Goal: Information Seeking & Learning: Compare options

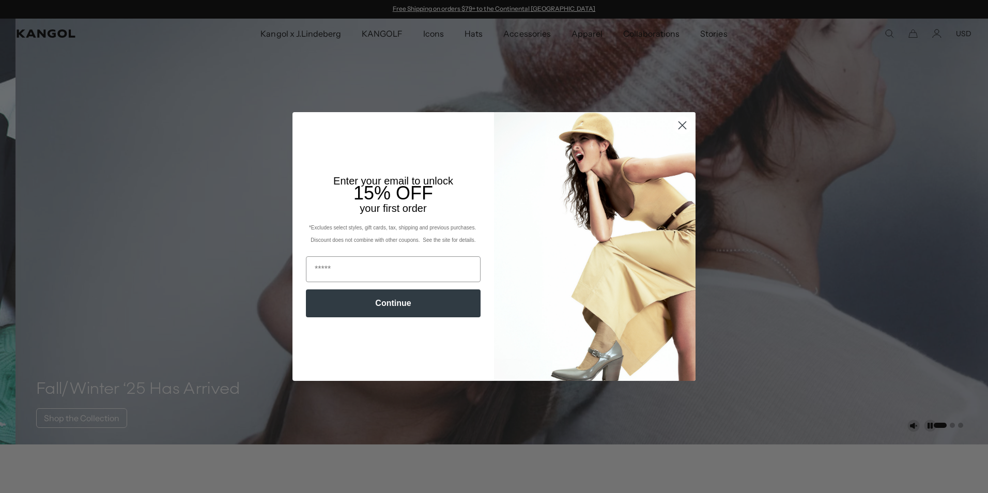
drag, startPoint x: 677, startPoint y: 126, endPoint x: 650, endPoint y: 117, distance: 28.3
click at [676, 126] on circle "Close dialog" at bounding box center [682, 125] width 17 height 17
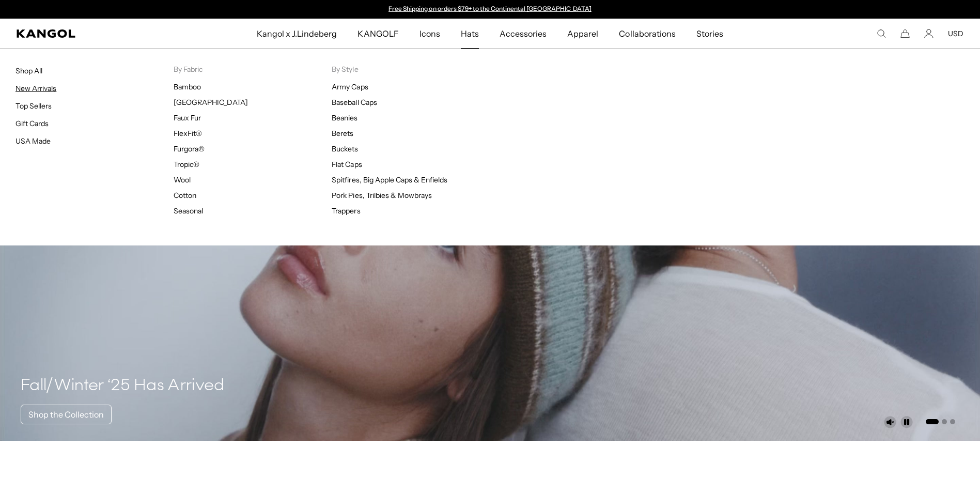
click at [43, 89] on link "New Arrivals" at bounding box center [35, 88] width 41 height 9
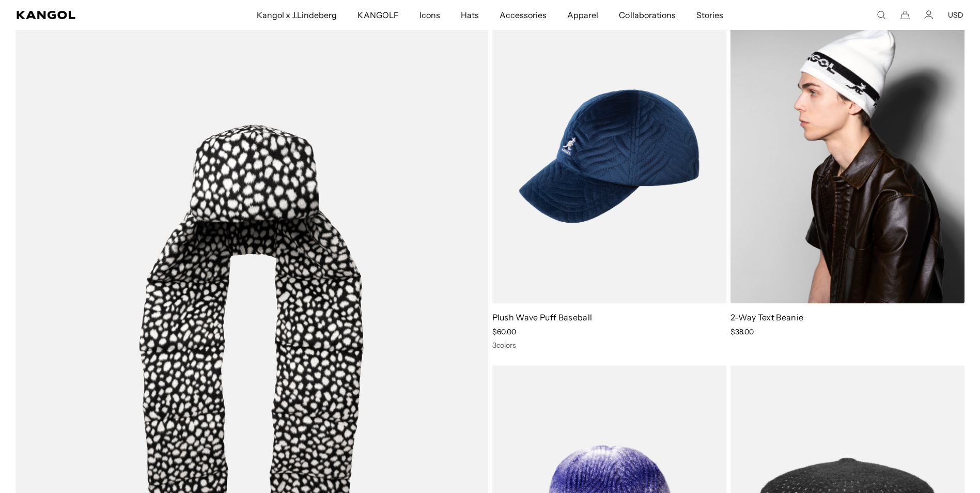
click at [796, 239] on img at bounding box center [848, 156] width 234 height 294
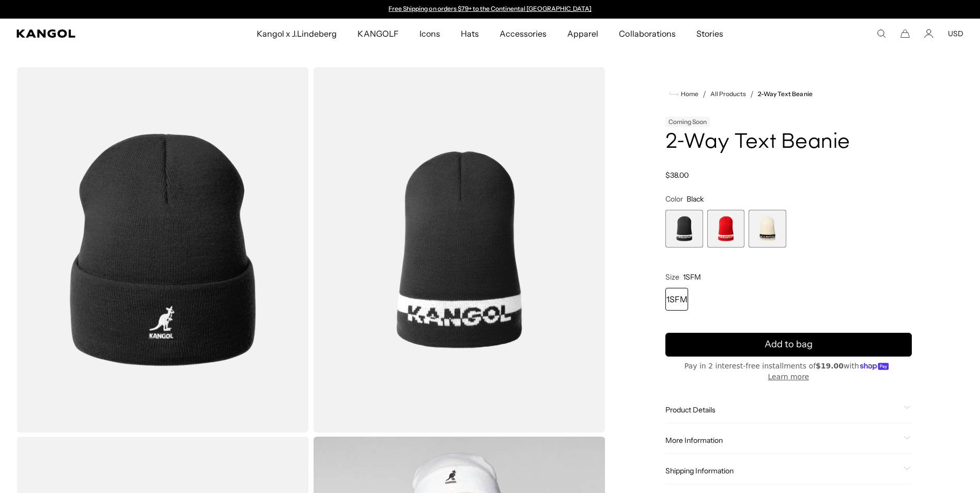
click at [731, 236] on span "2 of 3" at bounding box center [726, 229] width 38 height 38
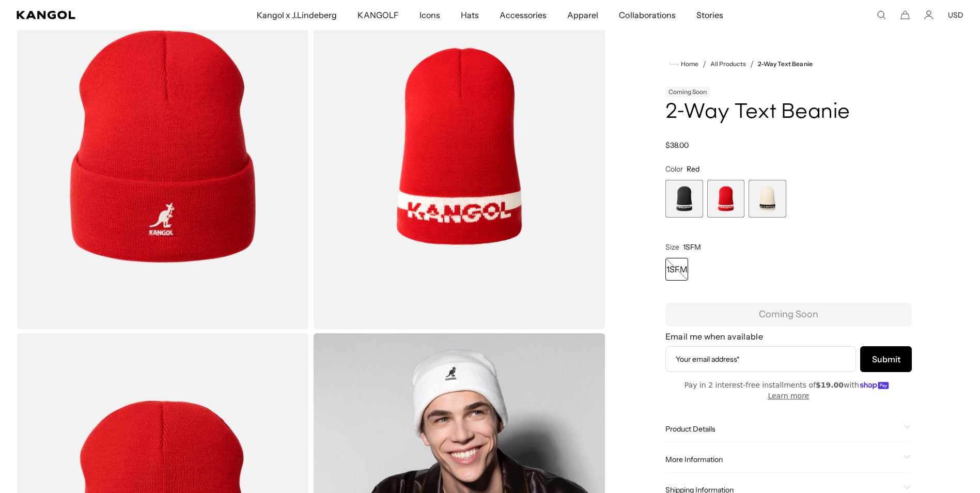
scroll to position [0, 213]
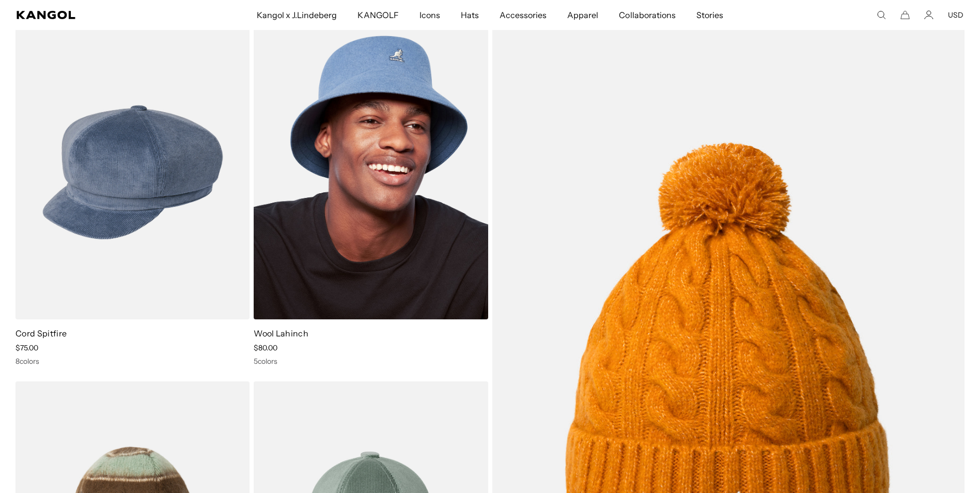
click at [388, 257] on img at bounding box center [371, 172] width 234 height 294
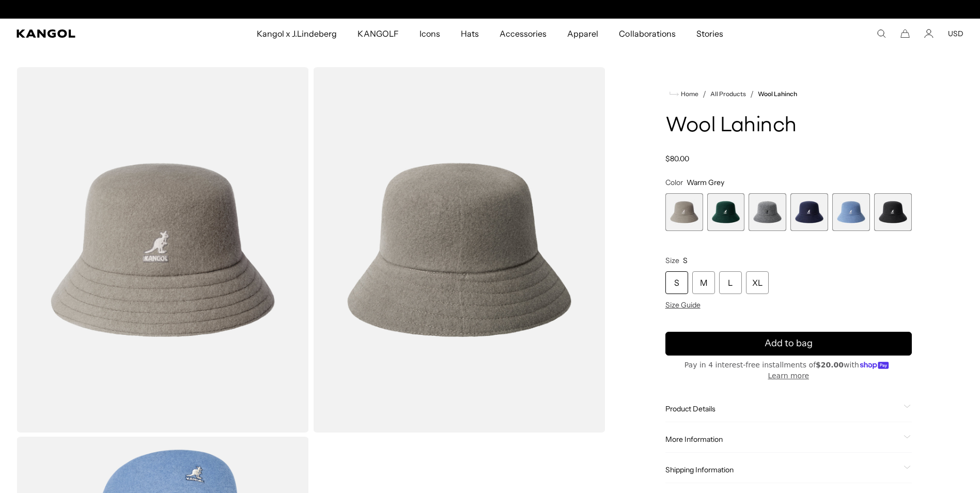
scroll to position [0, 213]
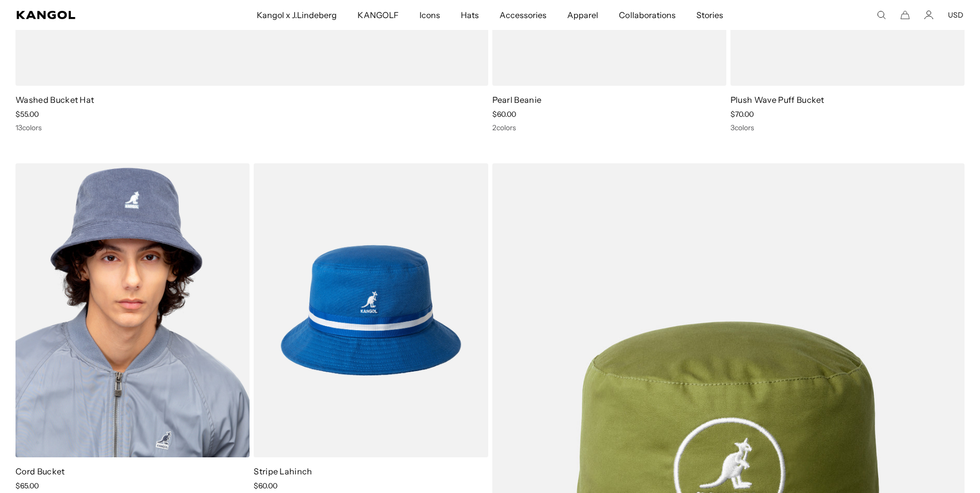
scroll to position [4392, 0]
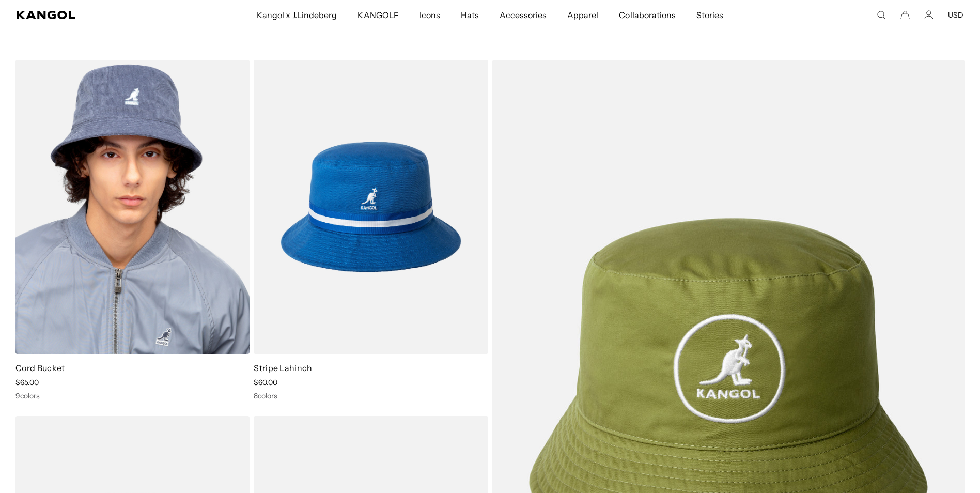
click at [159, 288] on img at bounding box center [132, 207] width 234 height 294
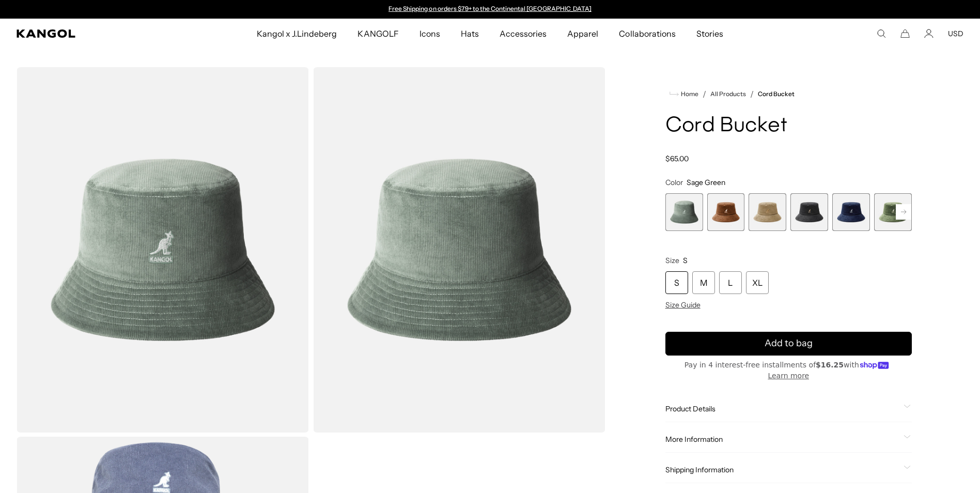
click at [902, 214] on rect at bounding box center [903, 211] width 15 height 15
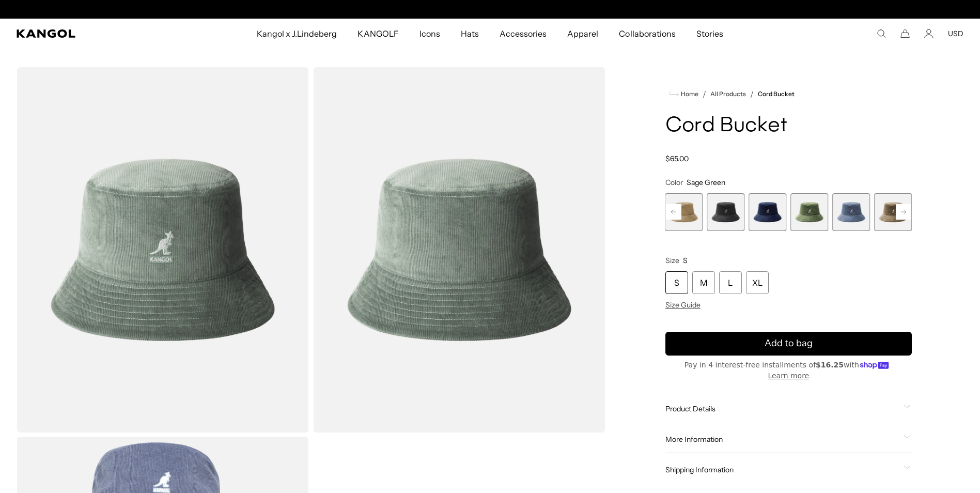
click at [902, 214] on rect at bounding box center [903, 211] width 15 height 15
click at [902, 214] on div "Previous Next Sage Green Variant sold out or unavailable Wood Variant sold out …" at bounding box center [788, 212] width 246 height 38
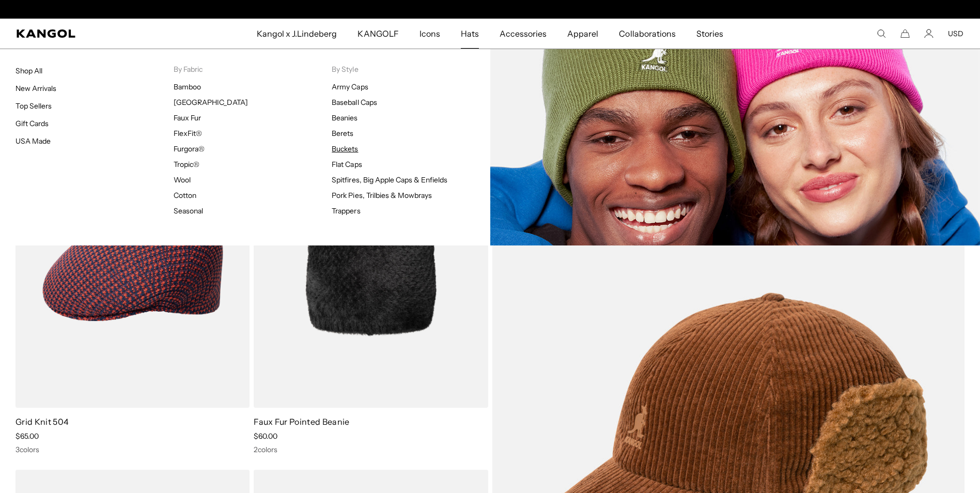
scroll to position [0, 213]
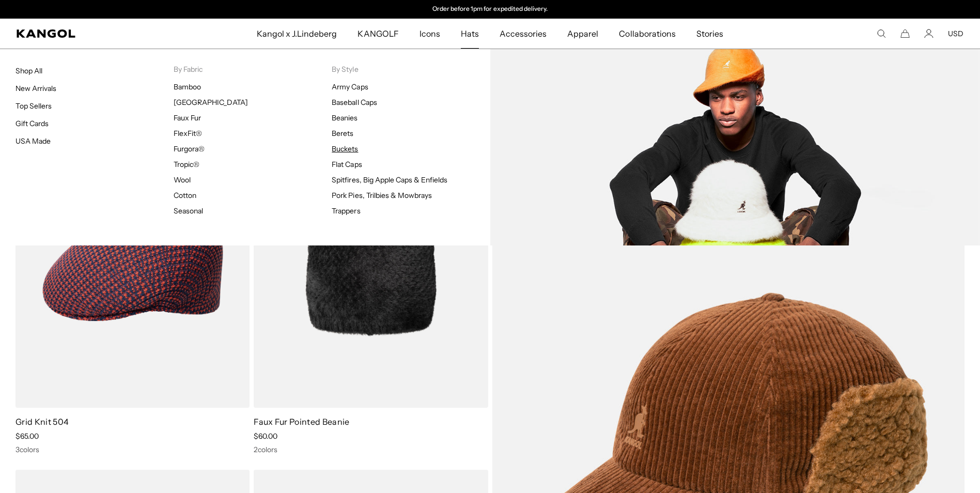
click at [352, 145] on link "Buckets" at bounding box center [345, 148] width 26 height 9
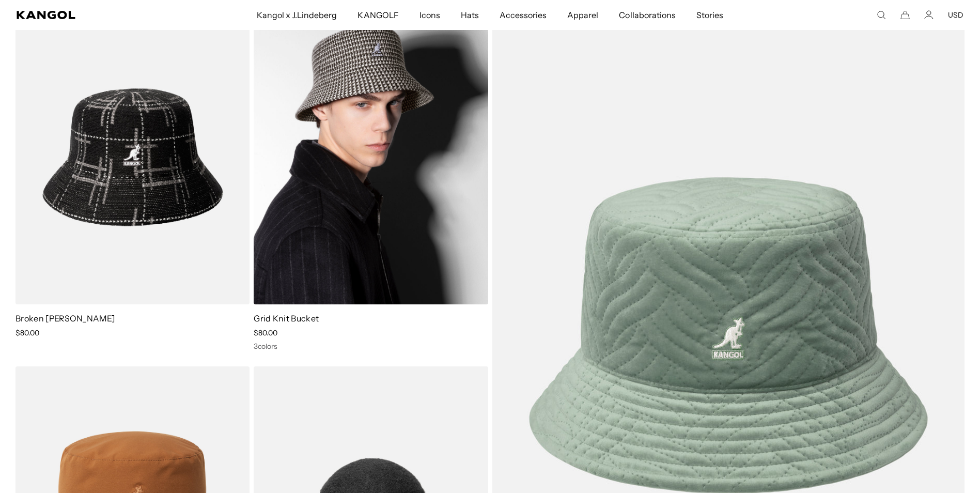
scroll to position [0, 213]
click at [363, 229] on img at bounding box center [371, 157] width 234 height 294
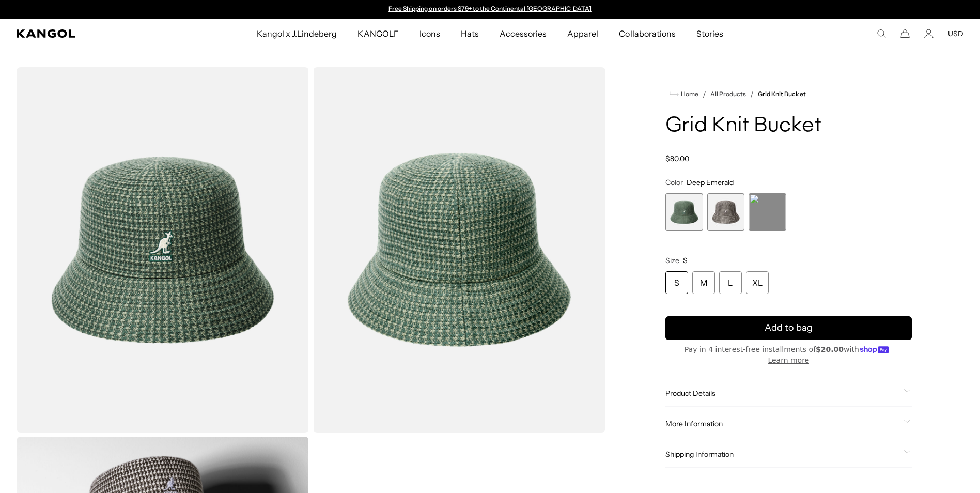
click at [768, 212] on span "3 of 3" at bounding box center [768, 212] width 38 height 38
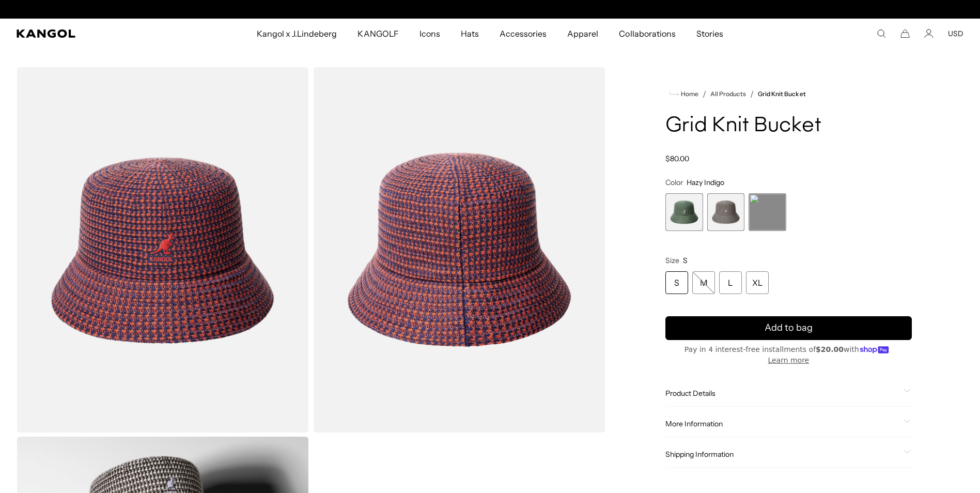
scroll to position [0, 213]
click at [733, 215] on span "2 of 3" at bounding box center [726, 212] width 38 height 38
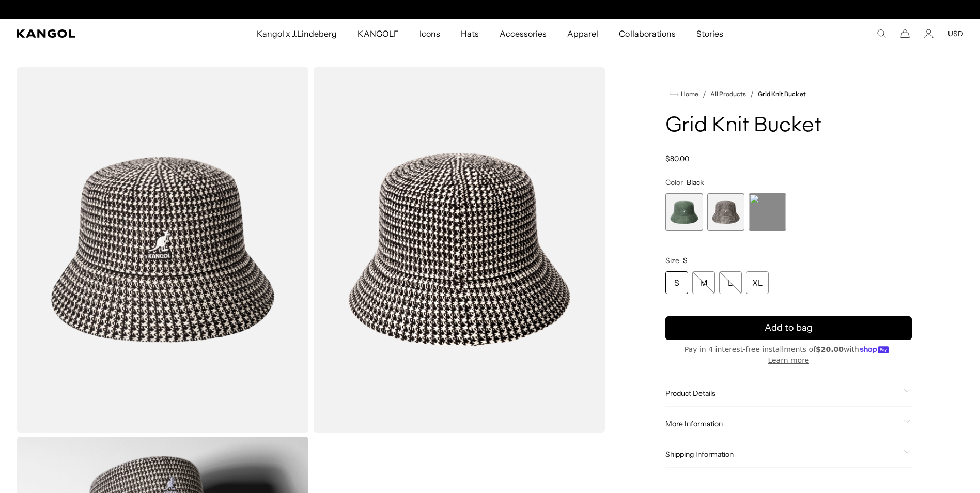
scroll to position [0, 213]
click at [689, 215] on span "1 of 3" at bounding box center [684, 212] width 38 height 38
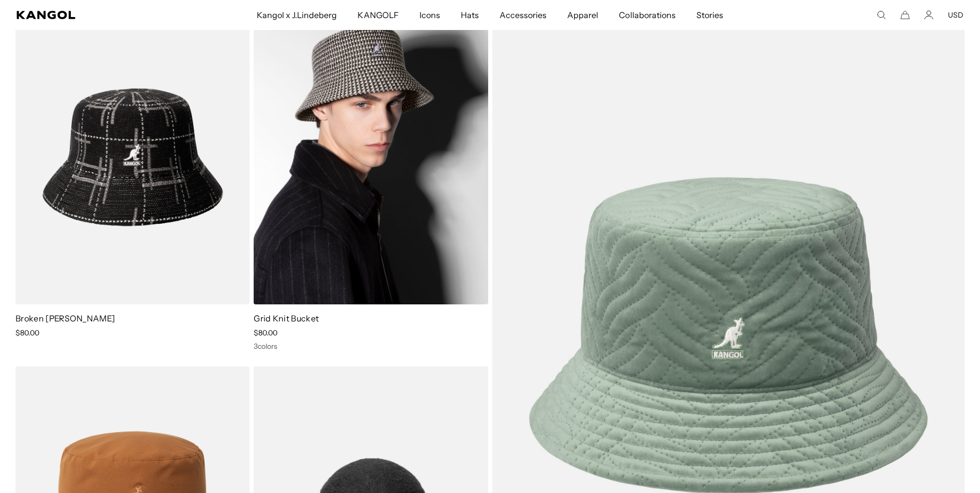
click at [380, 199] on img at bounding box center [371, 157] width 234 height 294
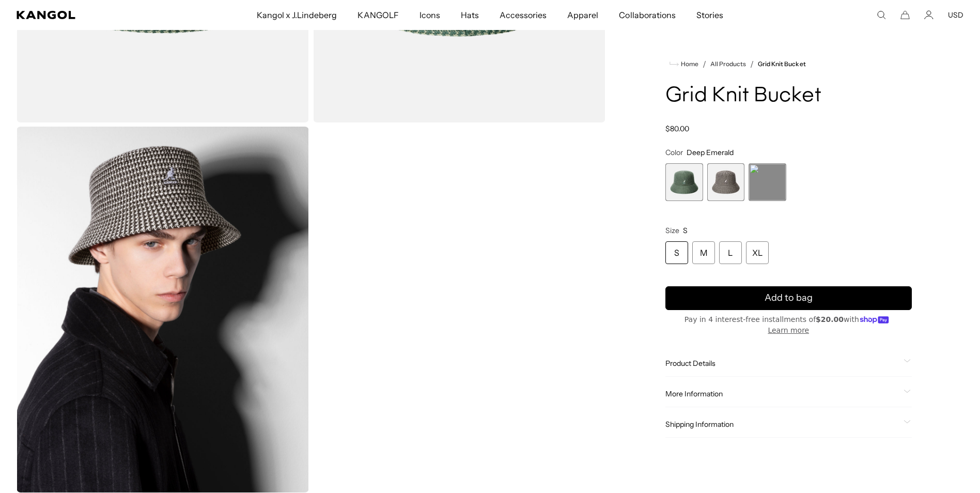
click at [178, 293] on img "Gallery Viewer" at bounding box center [163, 309] width 292 height 365
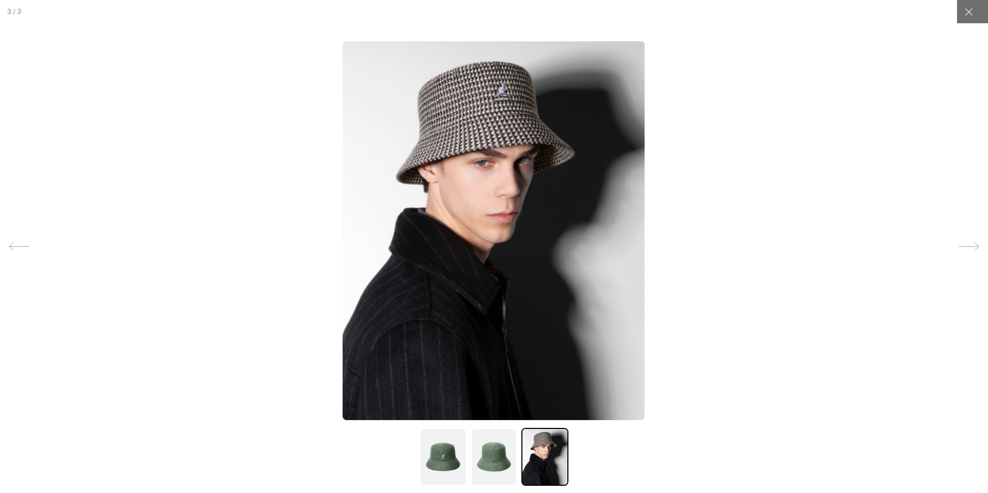
click at [376, 226] on img at bounding box center [494, 230] width 302 height 379
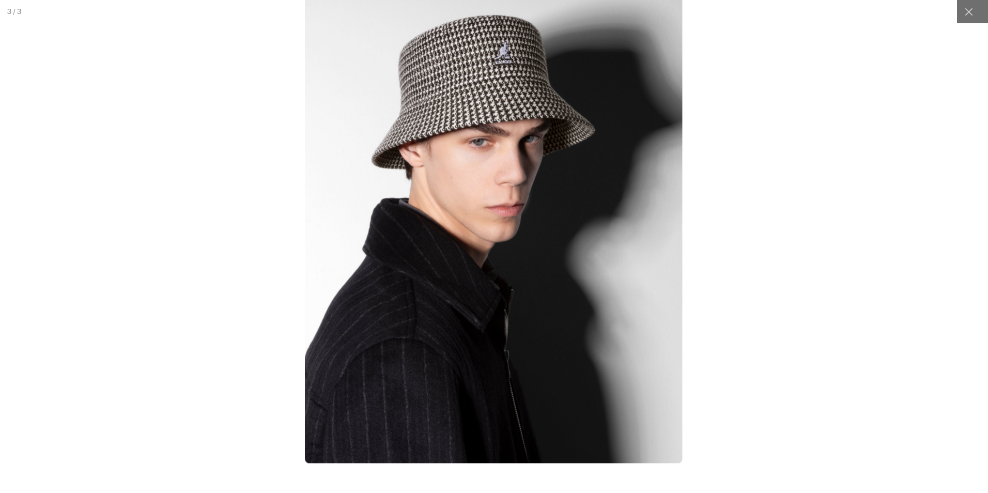
scroll to position [0, 213]
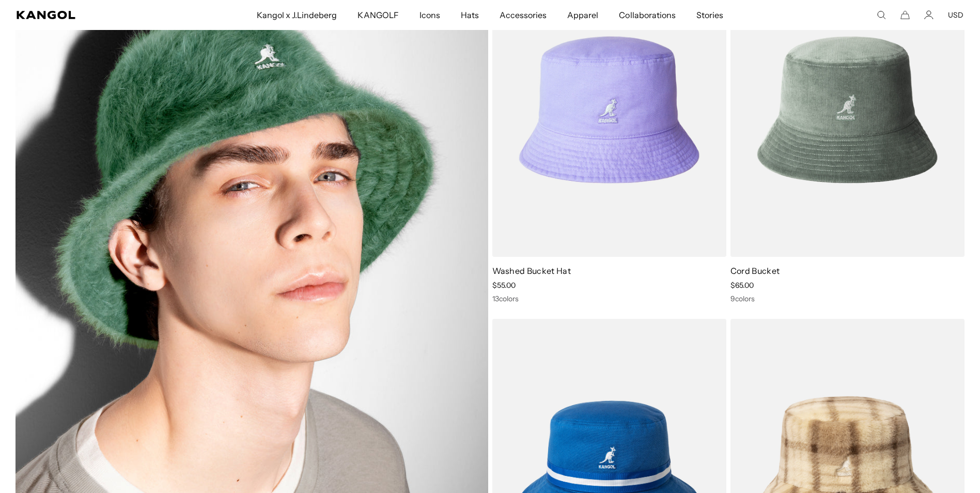
scroll to position [0, 213]
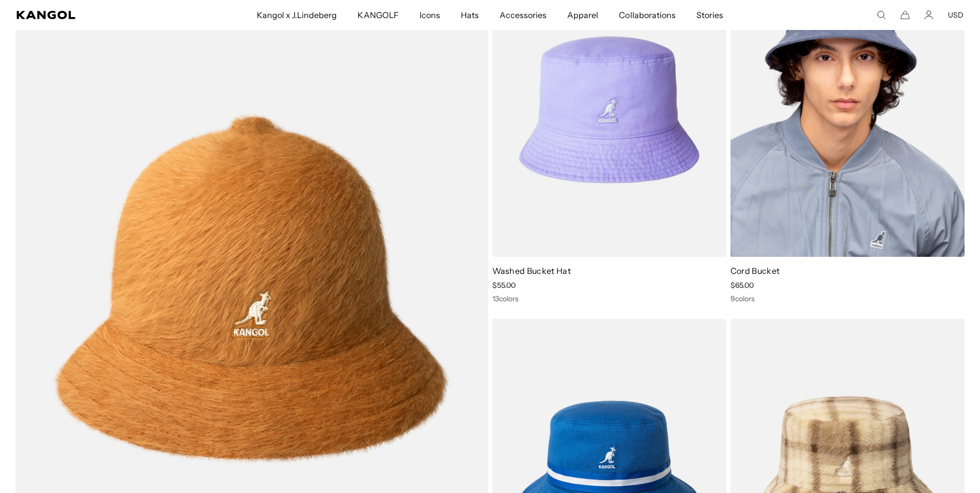
click at [804, 158] on img at bounding box center [848, 110] width 234 height 294
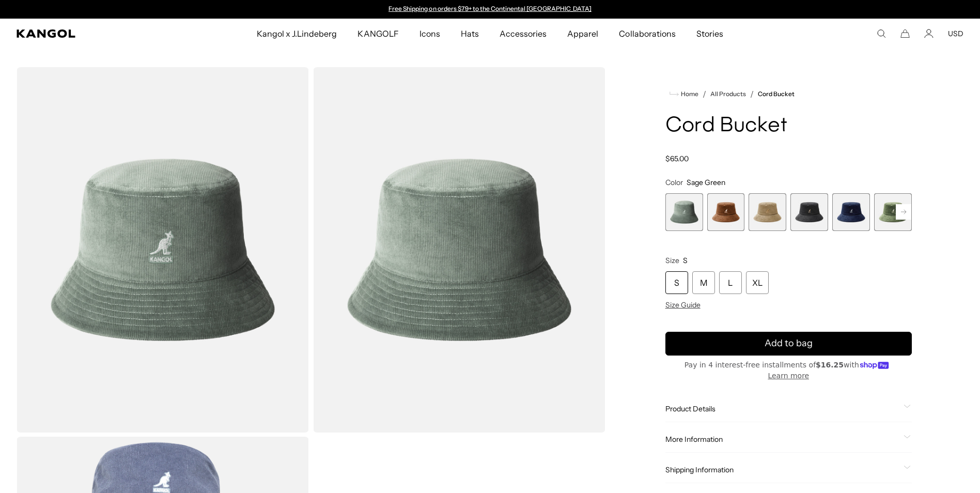
click at [899, 211] on rect at bounding box center [903, 211] width 15 height 15
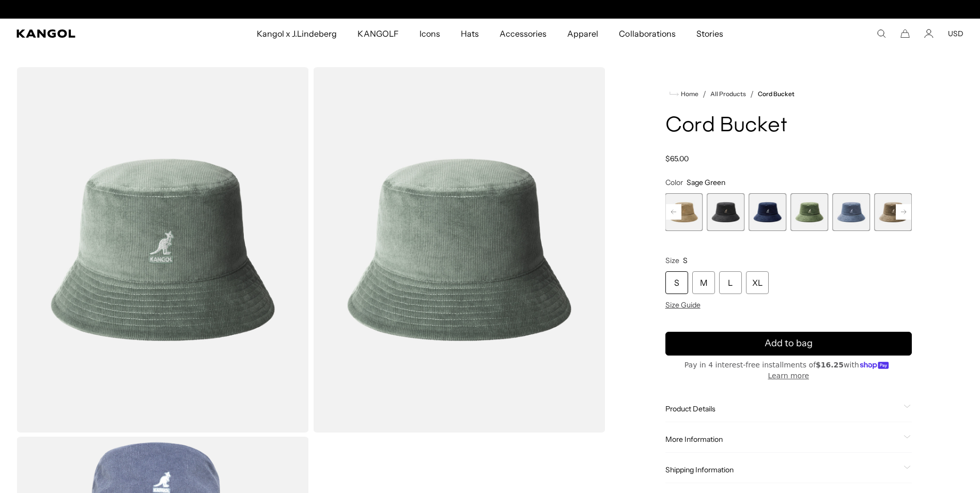
scroll to position [0, 213]
click at [899, 211] on rect at bounding box center [903, 211] width 15 height 15
click at [899, 211] on div "Previous Next Sage Green Variant sold out or unavailable Wood Variant sold out …" at bounding box center [788, 212] width 246 height 38
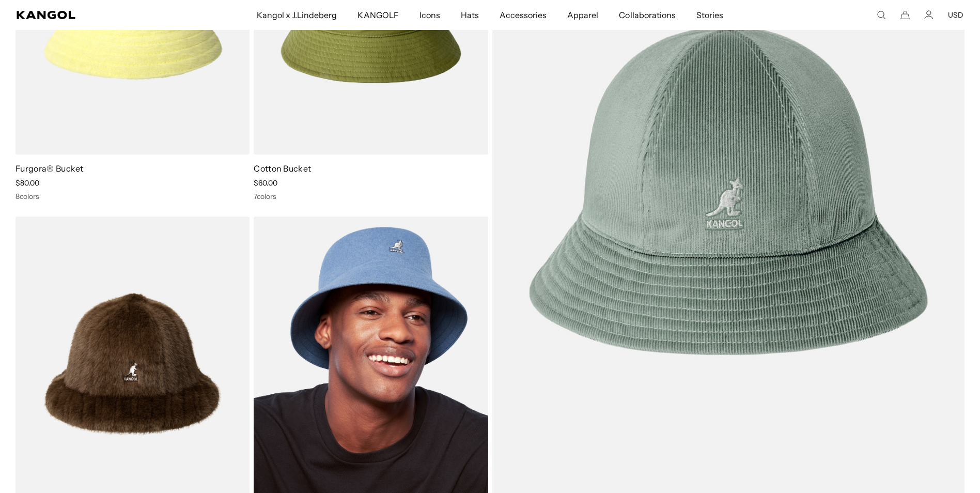
scroll to position [1860, 0]
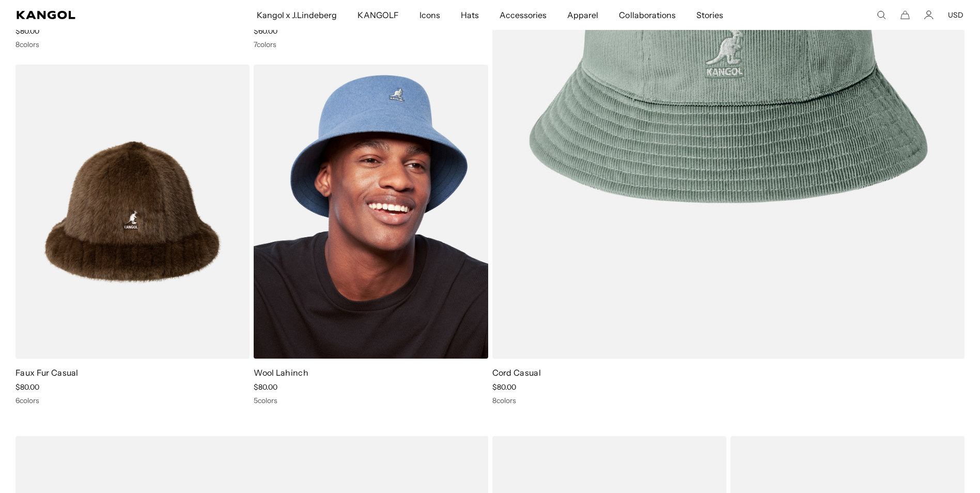
click at [408, 247] on img at bounding box center [371, 212] width 234 height 294
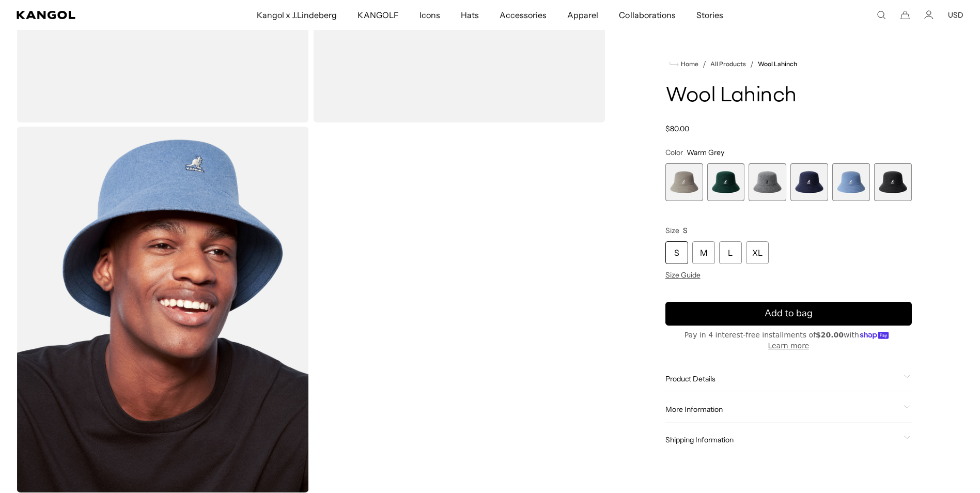
scroll to position [0, 213]
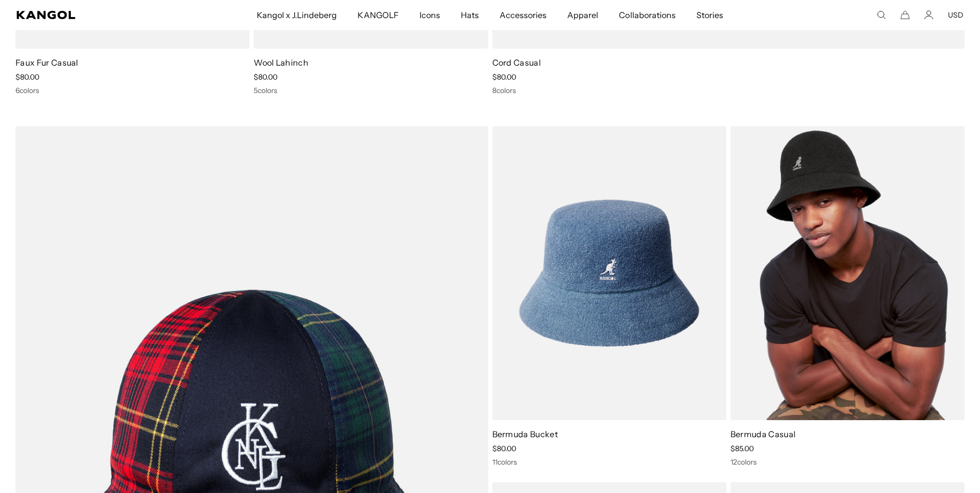
scroll to position [0, 213]
click at [873, 321] on img at bounding box center [848, 273] width 234 height 294
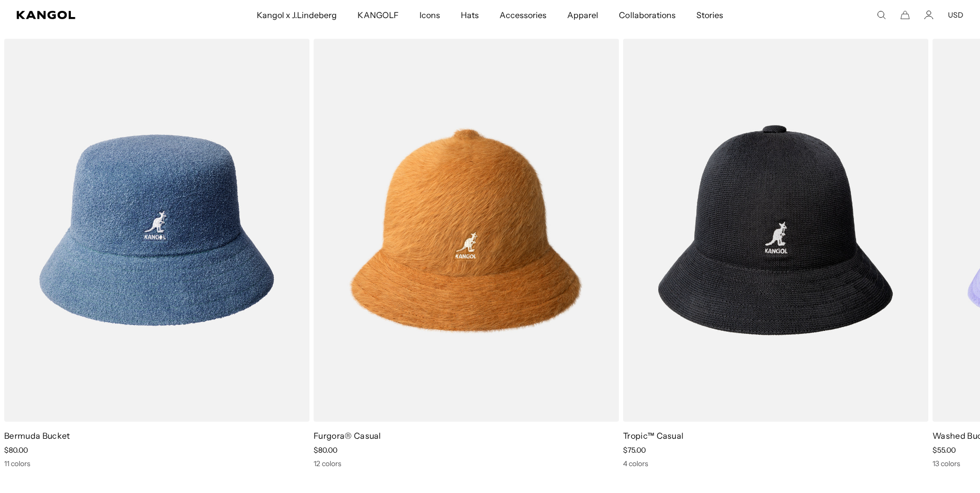
scroll to position [0, 213]
